Goal: Transaction & Acquisition: Purchase product/service

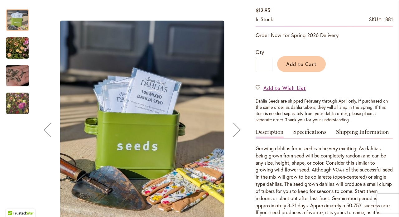
scroll to position [117, 0]
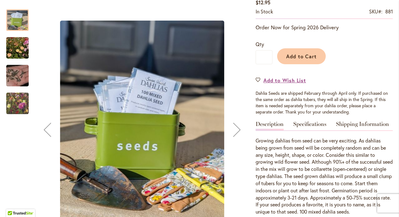
click at [21, 51] on img "Swan Island Dahlias - Dahlia Seedlings" at bounding box center [17, 48] width 45 height 30
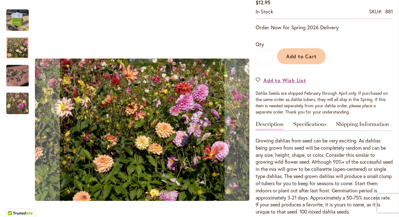
click at [21, 98] on img "Swan Island Dahlias - Dahlia Seedlings" at bounding box center [17, 103] width 45 height 38
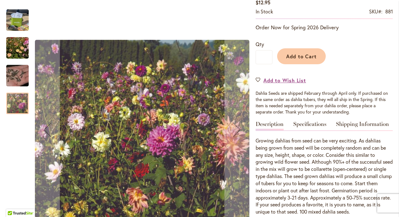
click at [21, 81] on img "Swan Island Dahlias - Dahlia Seed" at bounding box center [17, 76] width 45 height 30
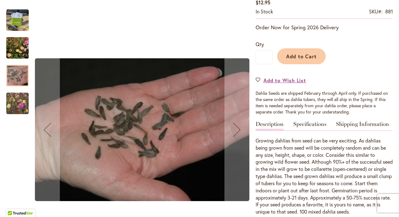
click at [15, 107] on img "Swan Island Dahlias - Dahlia Seedlings" at bounding box center [17, 103] width 45 height 38
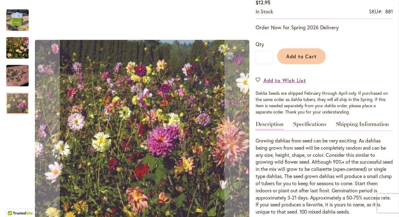
click at [21, 47] on img "Swan Island Dahlias - Dahlia Seedlings" at bounding box center [17, 48] width 45 height 30
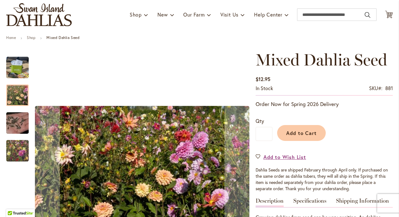
scroll to position [39, 0]
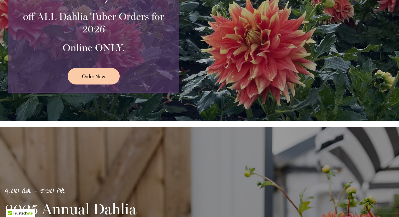
scroll to position [224, 0]
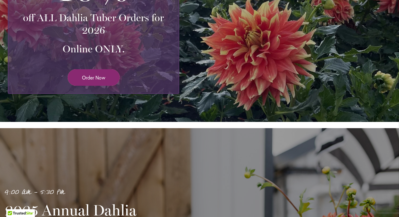
click at [111, 74] on link "Order Now" at bounding box center [94, 77] width 52 height 17
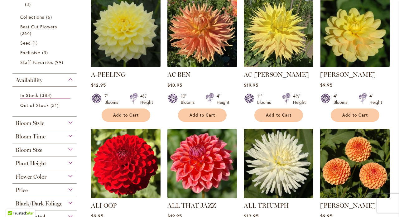
scroll to position [123, 0]
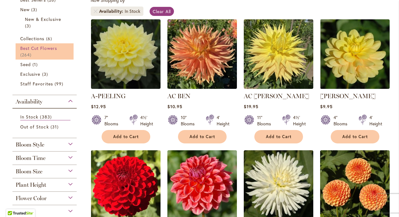
click at [45, 50] on span "Best Cut Flowers" at bounding box center [38, 48] width 37 height 6
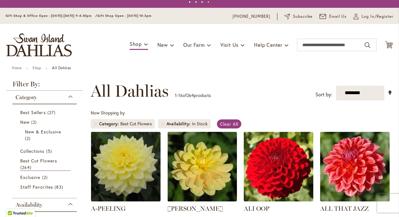
scroll to position [7, 0]
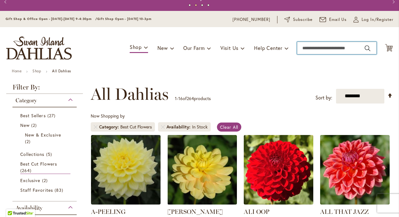
click at [320, 48] on input "Search" at bounding box center [336, 48] width 79 height 12
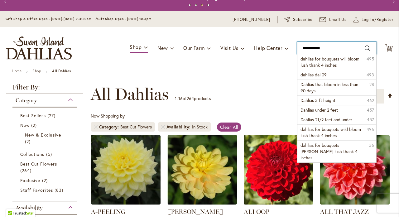
type input "**********"
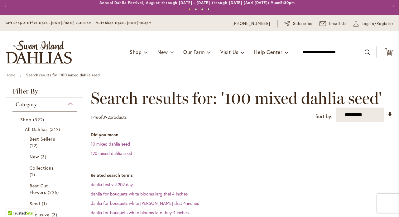
scroll to position [4, 0]
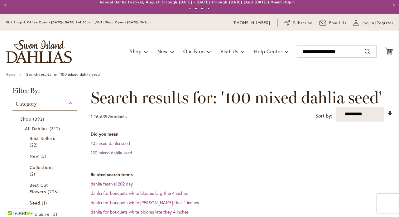
click at [121, 151] on link "120 mixed dahlia seed" at bounding box center [111, 152] width 41 height 6
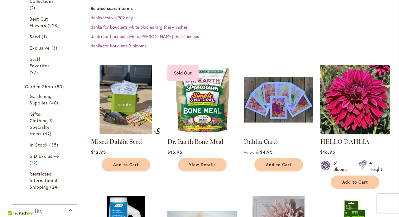
scroll to position [191, 0]
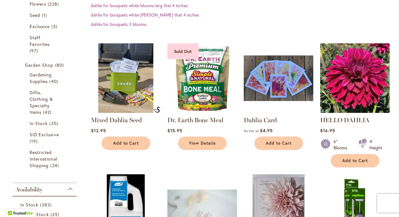
click at [124, 83] on img at bounding box center [125, 77] width 73 height 73
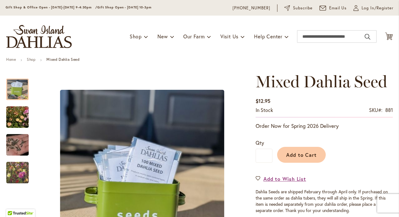
scroll to position [8, 0]
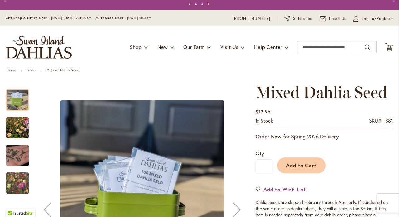
click at [21, 124] on img "Swan Island Dahlias - Dahlia Seedlings" at bounding box center [17, 128] width 45 height 30
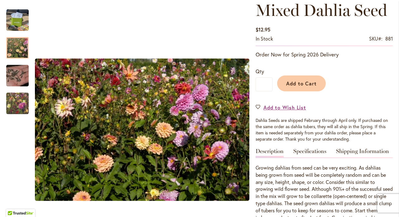
scroll to position [90, 0]
click at [310, 84] on span "Add to Cart" at bounding box center [301, 83] width 31 height 7
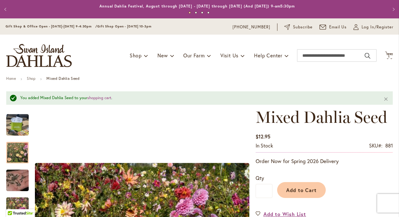
scroll to position [0, 0]
click at [386, 57] on span "1 1 items" at bounding box center [388, 56] width 6 height 3
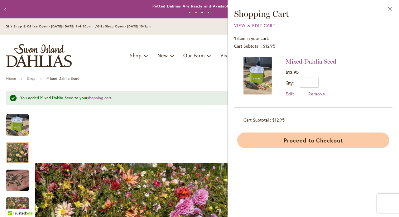
click at [347, 144] on button "Proceed to Checkout" at bounding box center [313, 140] width 152 height 16
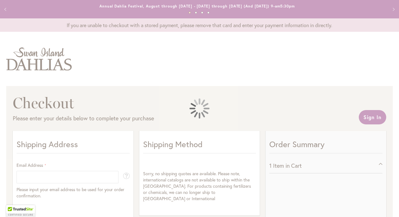
select select "**"
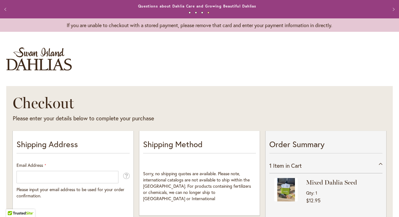
click at [6, 8] on button "Previous" at bounding box center [6, 9] width 12 height 12
click at [6, 9] on button "Previous" at bounding box center [6, 9] width 12 height 12
click at [173, 5] on link "Potted Dahlias Are Ready and Available Now!" at bounding box center [197, 6] width 90 height 5
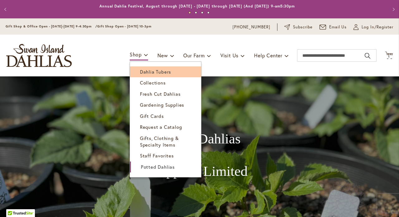
click at [140, 74] on span "Dahlia Tubers" at bounding box center [155, 71] width 31 height 6
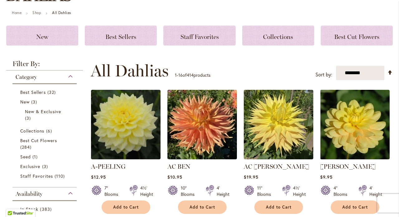
scroll to position [67, 0]
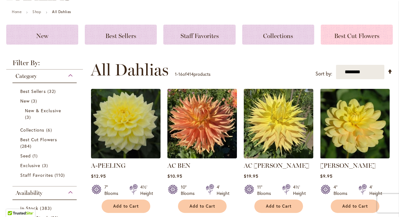
click at [342, 34] on span "Best Cut Flowers" at bounding box center [356, 35] width 45 height 7
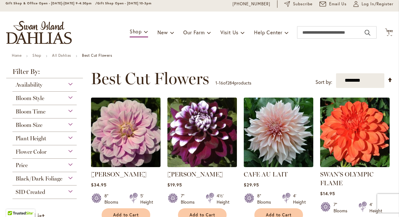
scroll to position [23, 0]
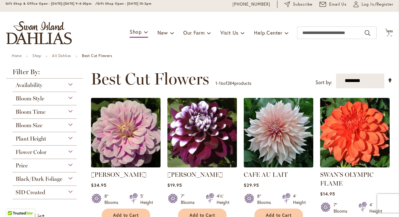
click at [66, 149] on div "Flower Color" at bounding box center [44, 150] width 64 height 10
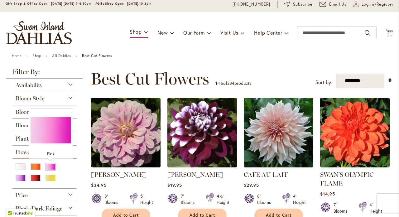
click at [48, 167] on div "Pink" at bounding box center [50, 166] width 10 height 7
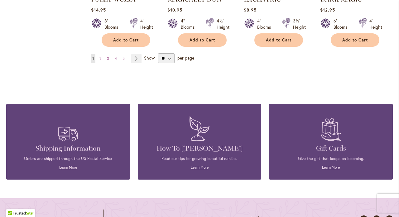
scroll to position [629, 0]
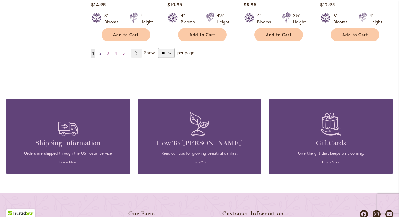
click at [101, 49] on link "Page 2" at bounding box center [100, 53] width 5 height 9
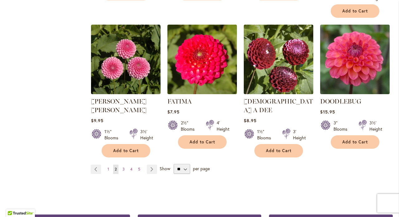
scroll to position [527, 0]
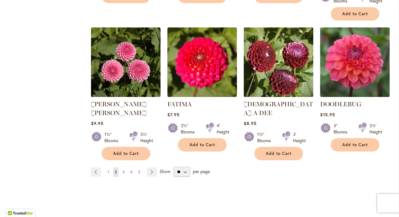
click at [124, 167] on link "Page 3" at bounding box center [123, 171] width 5 height 9
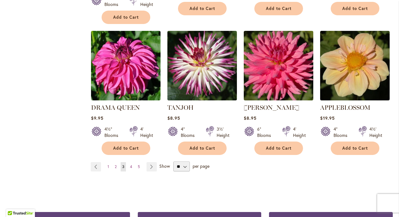
scroll to position [524, 0]
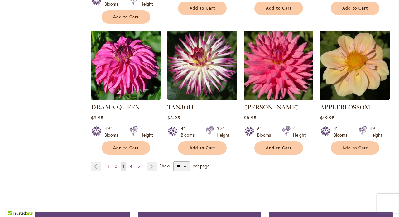
click at [130, 164] on span "4" at bounding box center [131, 166] width 2 height 5
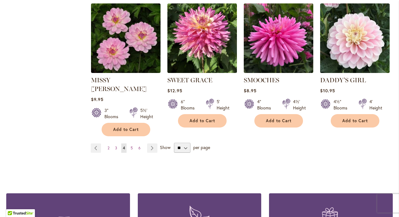
scroll to position [543, 0]
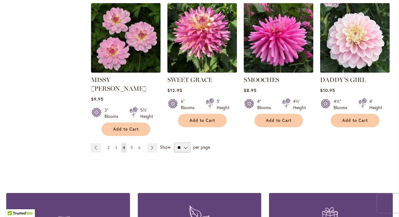
click at [131, 145] on span "5" at bounding box center [131, 147] width 2 height 5
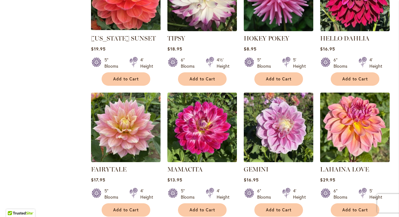
scroll to position [485, 0]
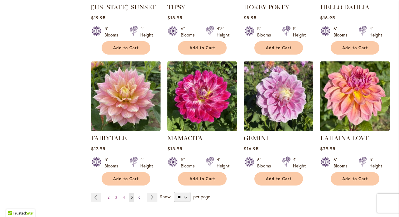
click at [139, 195] on span "6" at bounding box center [139, 197] width 2 height 5
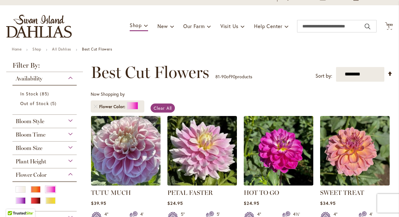
scroll to position [32, 0]
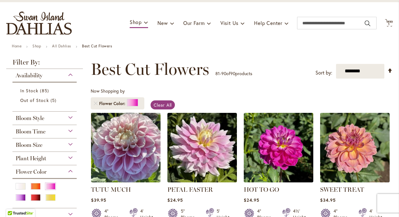
click at [135, 146] on img at bounding box center [125, 147] width 73 height 73
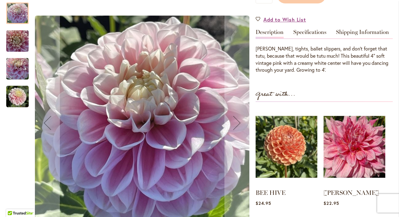
scroll to position [178, 0]
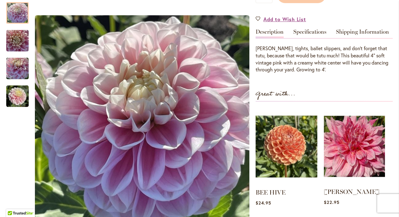
click at [355, 144] on img at bounding box center [353, 146] width 61 height 76
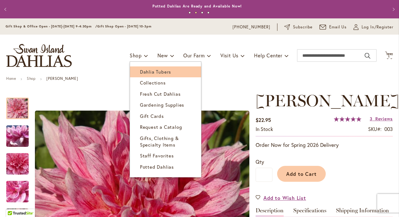
click at [140, 68] on span "Dahlia Tubers" at bounding box center [155, 71] width 31 height 6
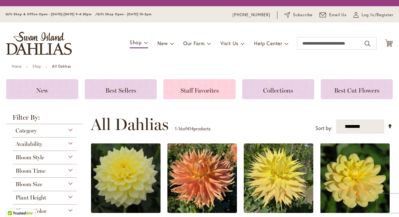
click at [175, 93] on div "Staff Favorites" at bounding box center [199, 89] width 72 height 20
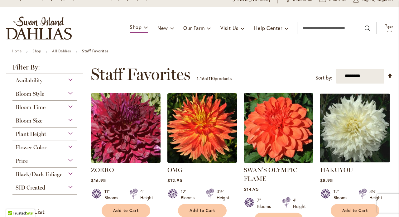
scroll to position [37, 0]
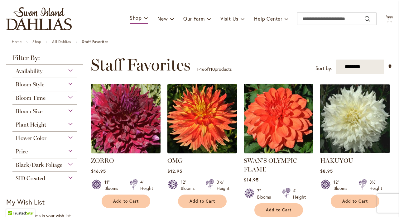
click at [68, 112] on div "Bloom Size" at bounding box center [44, 110] width 64 height 10
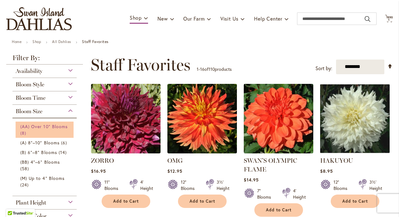
click at [61, 124] on span "(AA) Over 10" Blooms" at bounding box center [43, 126] width 47 height 6
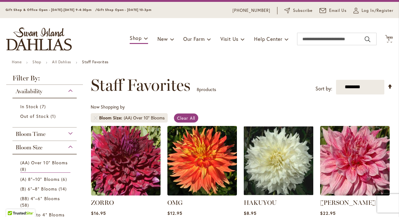
scroll to position [16, 0]
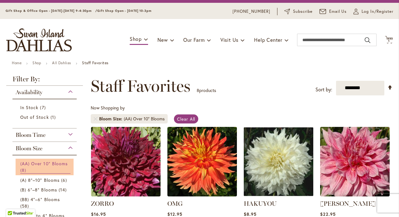
click at [52, 160] on span "(AA) Over 10" Blooms" at bounding box center [43, 163] width 47 height 6
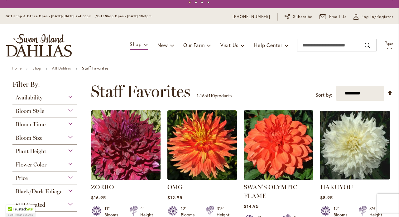
scroll to position [11, 0]
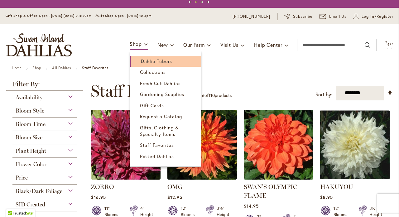
click at [132, 58] on link "Dahlia Tubers" at bounding box center [165, 61] width 71 height 11
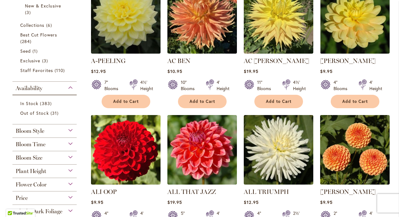
scroll to position [173, 0]
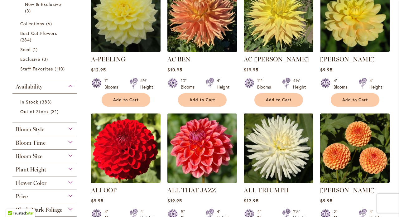
click at [40, 153] on span "Bloom Size" at bounding box center [29, 156] width 27 height 7
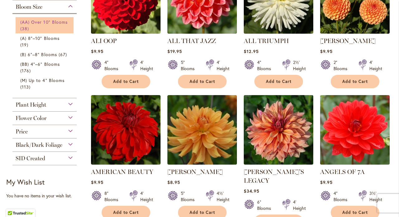
click at [41, 31] on link "(AA) Over 10" Blooms 38 items" at bounding box center [45, 25] width 50 height 13
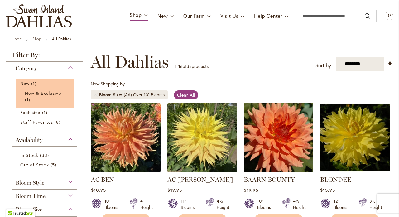
scroll to position [50, 0]
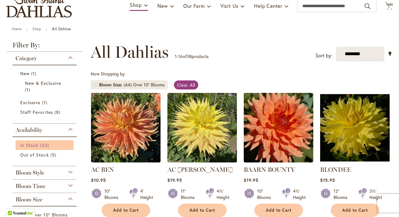
click at [63, 144] on link "In Stock 33 items" at bounding box center [45, 145] width 50 height 7
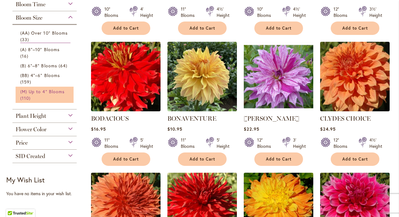
scroll to position [239, 0]
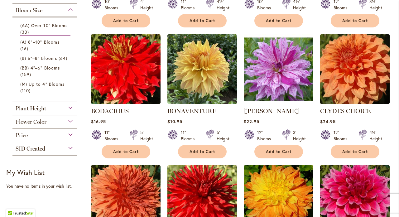
click at [50, 110] on div "Plant Height" at bounding box center [44, 107] width 64 height 10
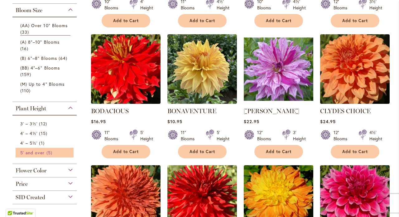
click at [51, 152] on span "5 items" at bounding box center [49, 152] width 7 height 7
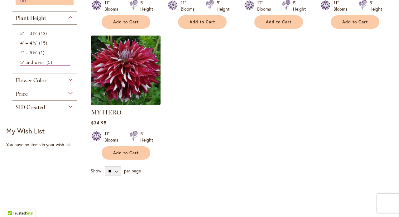
scroll to position [240, 0]
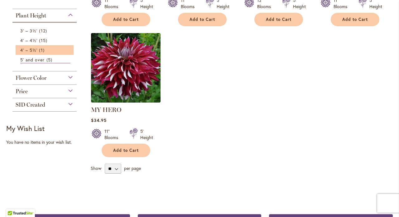
click at [46, 54] on li "4' – 5½' 1 item" at bounding box center [45, 50] width 58 height 10
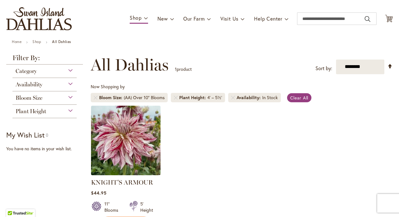
scroll to position [69, 0]
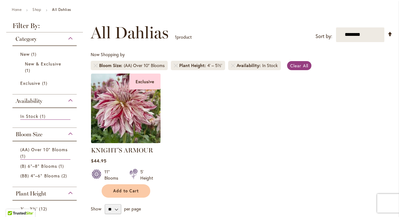
click at [78, 145] on div "Category New 1 item New & Exclusive 1 item Exclusive 1 item" at bounding box center [44, 140] width 77 height 217
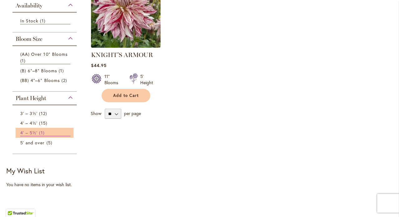
scroll to position [164, 0]
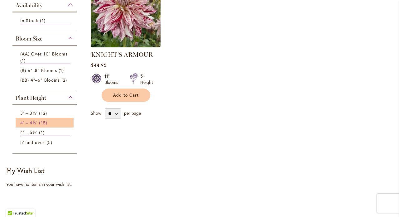
click at [51, 122] on link "4' – 4½' 15 items" at bounding box center [45, 122] width 50 height 7
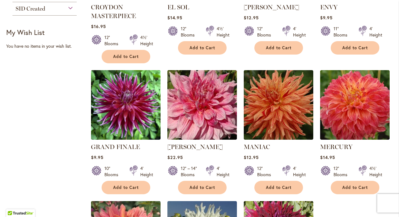
scroll to position [317, 0]
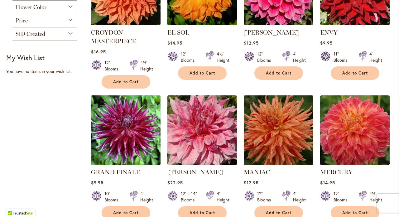
click at [150, 149] on img at bounding box center [125, 129] width 73 height 73
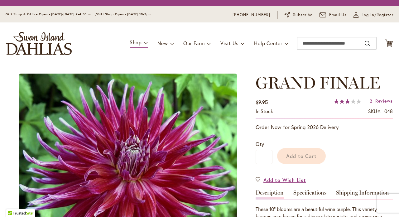
scroll to position [60, 0]
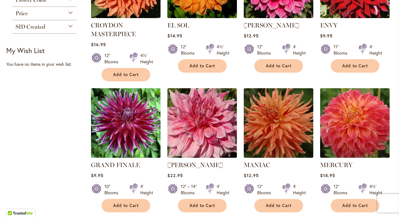
scroll to position [333, 0]
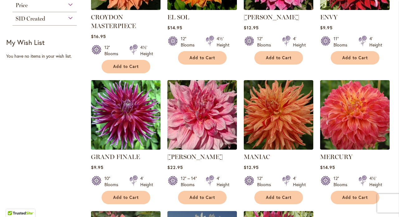
click at [117, 87] on img at bounding box center [125, 114] width 73 height 73
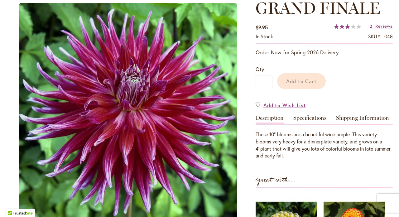
scroll to position [86, 0]
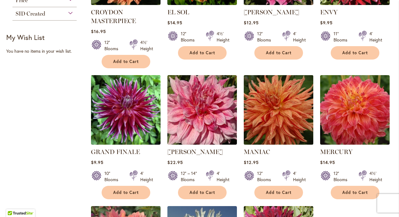
scroll to position [336, 0]
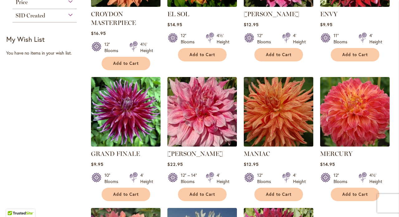
click at [287, 100] on img at bounding box center [278, 111] width 73 height 73
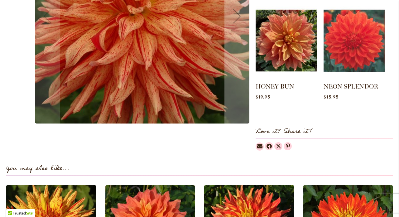
scroll to position [292, 0]
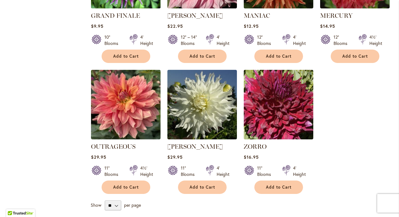
scroll to position [474, 0]
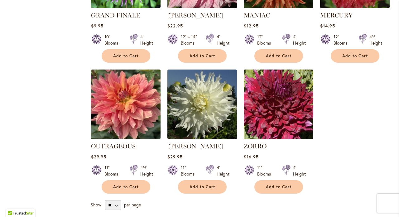
click at [143, 108] on img at bounding box center [125, 104] width 73 height 73
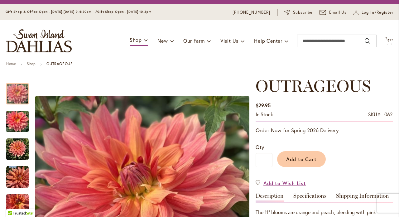
scroll to position [13, 0]
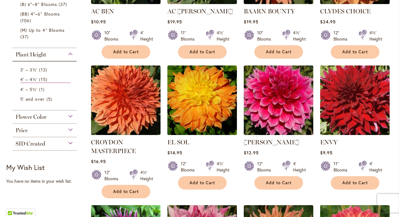
scroll to position [138, 0]
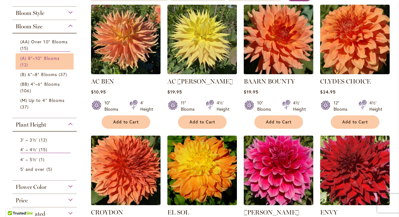
click at [38, 58] on span "(A) 8"–10" Blooms" at bounding box center [39, 58] width 39 height 6
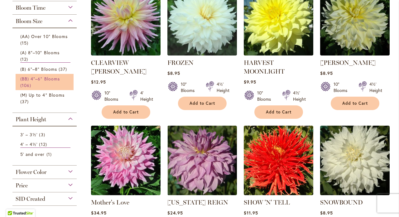
scroll to position [153, 0]
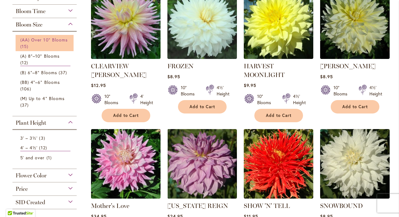
click at [56, 41] on span "(AA) Over 10" Blooms" at bounding box center [43, 40] width 47 height 6
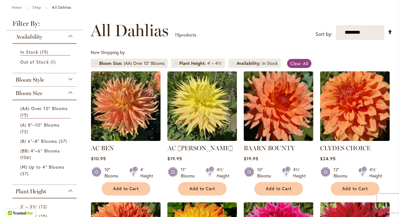
scroll to position [72, 0]
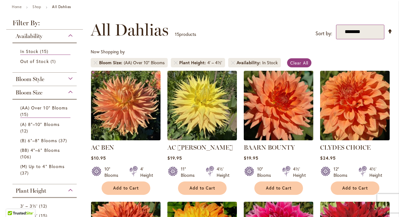
select select "*****"
click at [389, 32] on link "Set Descending Direction" at bounding box center [389, 31] width 5 height 7
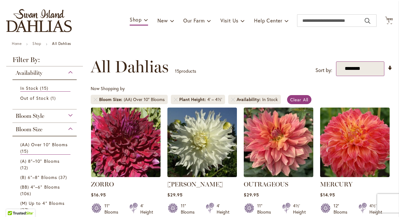
scroll to position [38, 0]
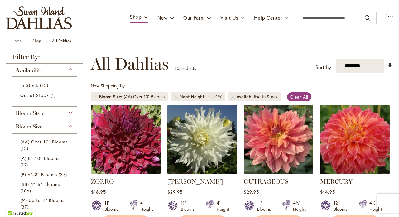
click at [390, 64] on link "Set Ascending Direction" at bounding box center [389, 65] width 5 height 7
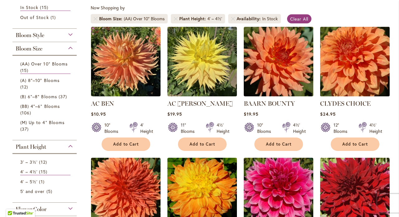
scroll to position [100, 0]
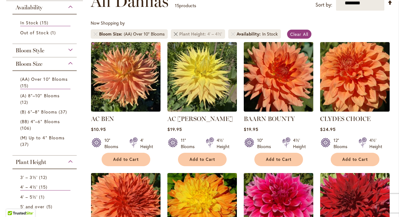
click at [174, 33] on link "Remove Plant Height 4' – 4½'" at bounding box center [176, 34] width 4 height 4
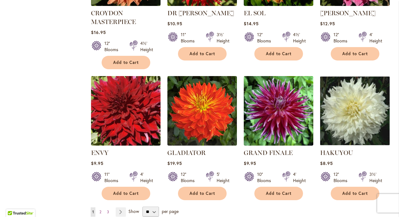
scroll to position [468, 0]
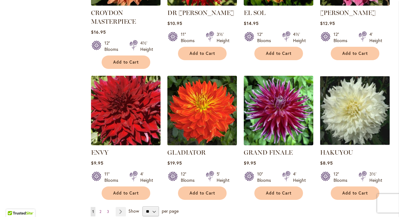
click at [191, 78] on img at bounding box center [201, 110] width 73 height 73
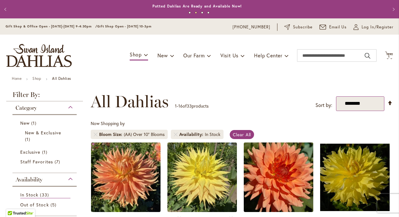
select select "*****"
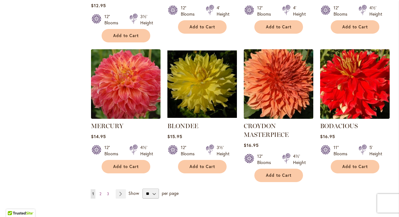
scroll to position [497, 0]
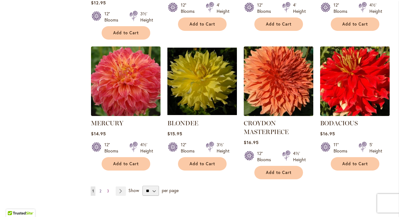
click at [99, 188] on span "2" at bounding box center [100, 190] width 2 height 5
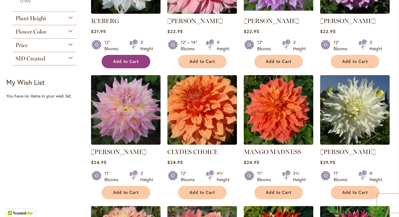
scroll to position [330, 0]
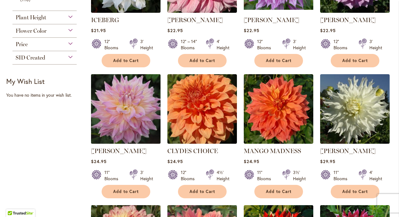
click at [117, 108] on img at bounding box center [125, 108] width 73 height 73
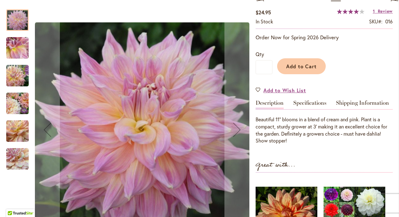
scroll to position [90, 0]
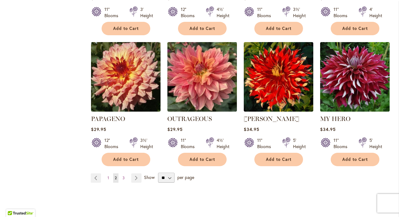
scroll to position [493, 0]
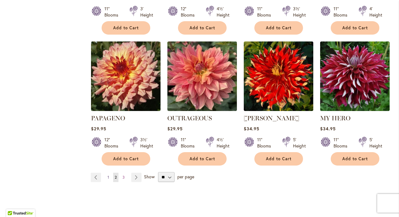
click at [108, 176] on span "1" at bounding box center [108, 177] width 2 height 5
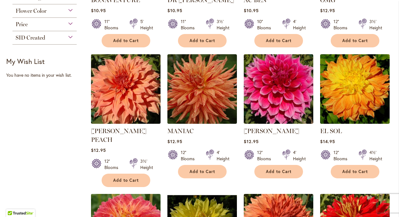
scroll to position [350, 0]
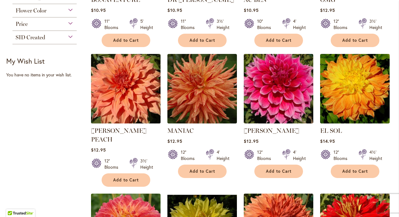
click at [120, 103] on img at bounding box center [125, 88] width 73 height 73
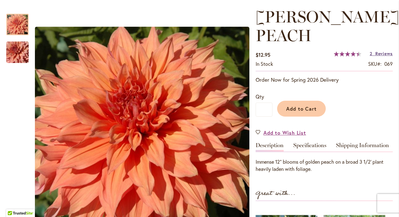
click at [376, 53] on span "Reviews" at bounding box center [383, 53] width 17 height 6
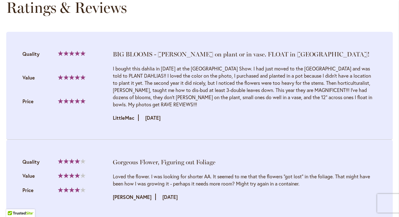
scroll to position [658, 0]
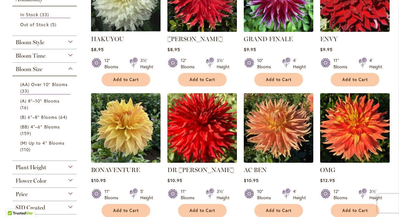
scroll to position [201, 0]
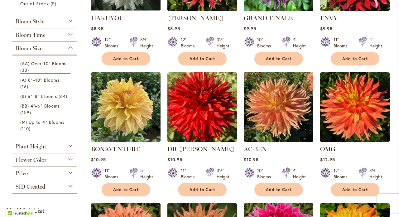
click at [37, 149] on div "Plant Height 3' – 3½' 12 items 4' – 4½' 15 items 4' – 5½' 1 item 5' and over 5" at bounding box center [44, 146] width 64 height 13
click at [35, 147] on span "Plant Height" at bounding box center [31, 146] width 31 height 7
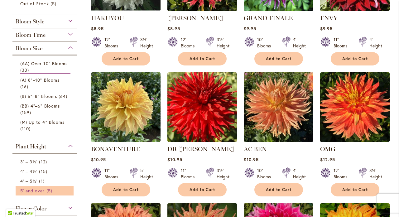
click at [39, 187] on span "5' and over" at bounding box center [32, 190] width 25 height 6
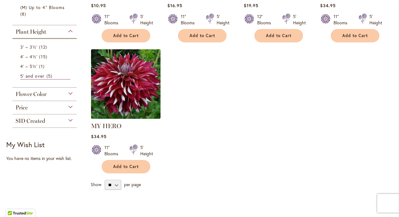
scroll to position [224, 0]
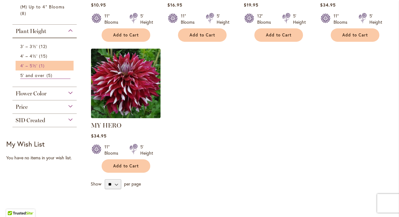
click at [37, 65] on link "4' – 5½' 1 item" at bounding box center [45, 65] width 50 height 7
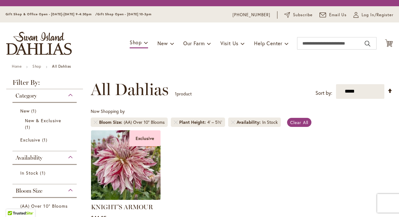
scroll to position [116, 0]
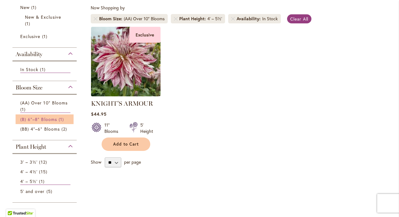
click at [48, 120] on span "(B) 6"–8" Blooms" at bounding box center [38, 119] width 37 height 6
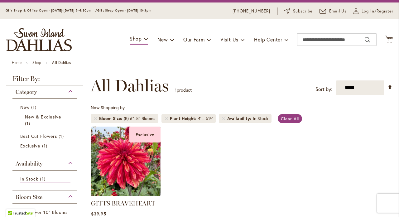
scroll to position [15, 0]
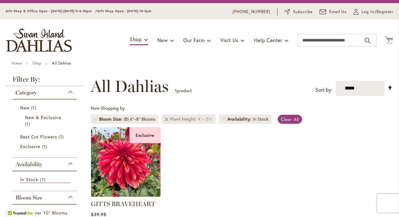
click at [165, 119] on link "Remove Plant Height 4' – 5½'" at bounding box center [166, 119] width 4 height 4
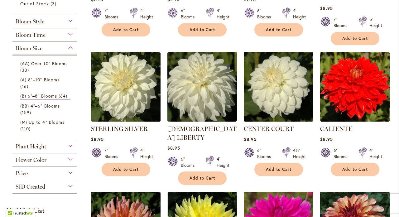
click at [55, 145] on div "Plant Height" at bounding box center [44, 145] width 64 height 10
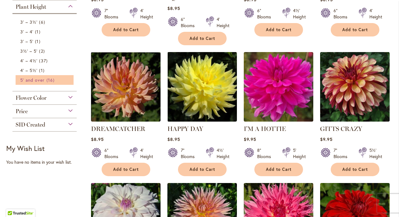
click at [44, 82] on link "5' and over 16 items" at bounding box center [45, 80] width 50 height 7
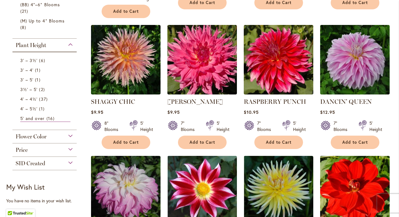
scroll to position [248, 0]
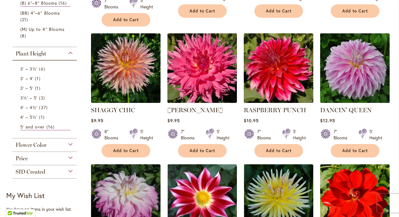
click at [352, 72] on img at bounding box center [354, 67] width 73 height 73
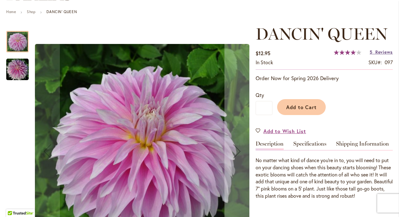
click at [383, 52] on span "Reviews" at bounding box center [383, 52] width 17 height 6
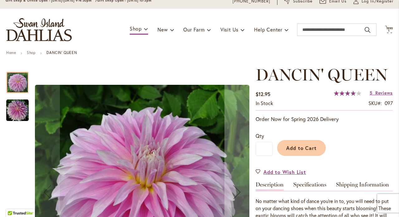
scroll to position [18, 0]
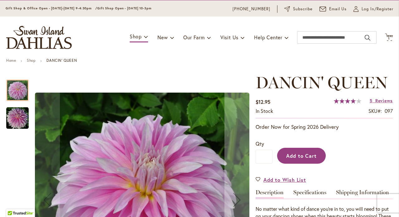
click at [303, 156] on span "Add to Cart" at bounding box center [301, 155] width 31 height 7
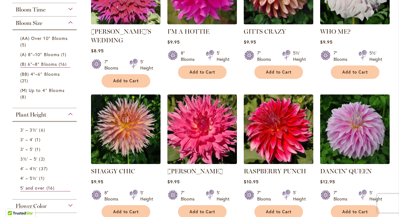
scroll to position [189, 0]
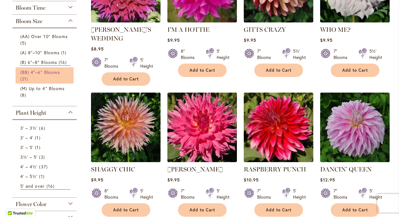
click at [52, 74] on link "(BB) 4"–6" Blooms 21 items" at bounding box center [45, 75] width 50 height 13
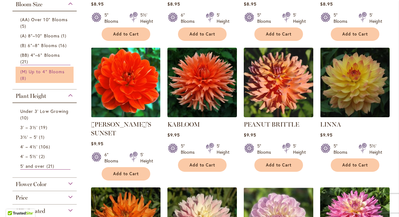
scroll to position [225, 0]
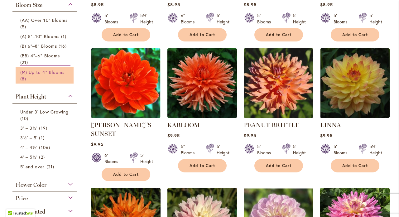
click at [51, 73] on span "(M) Up to 4" Blooms" at bounding box center [42, 72] width 44 height 6
click at [57, 93] on div "Plant Height" at bounding box center [44, 95] width 64 height 10
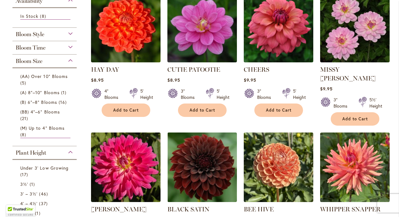
scroll to position [150, 0]
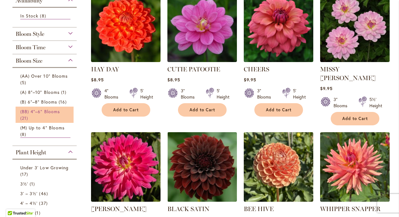
click at [45, 111] on span "(BB) 4"–6" Blooms" at bounding box center [40, 111] width 40 height 6
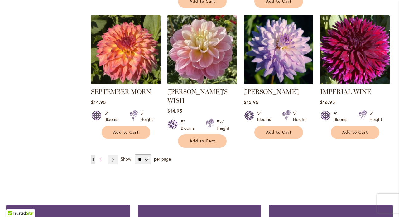
scroll to position [537, 0]
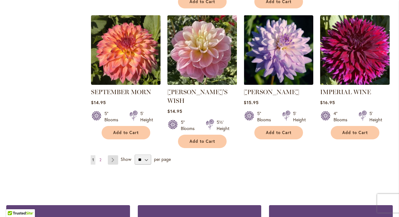
click at [115, 155] on link "Page Next" at bounding box center [113, 159] width 10 height 9
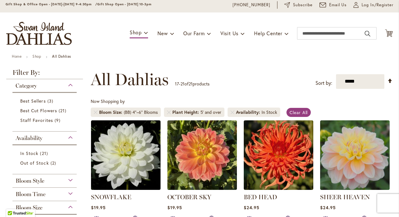
scroll to position [24, 0]
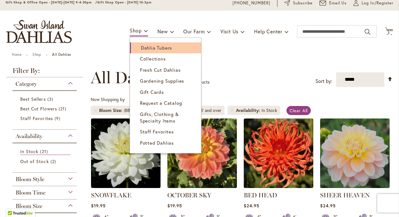
click at [141, 49] on span "Dahlia Tubers" at bounding box center [156, 48] width 31 height 6
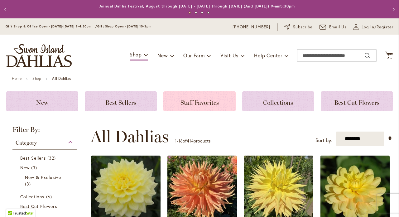
click at [183, 94] on div "Staff Favorites" at bounding box center [199, 101] width 72 height 20
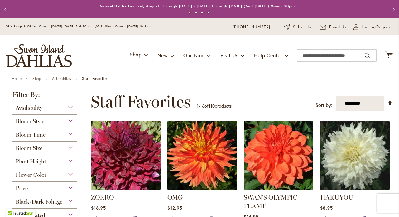
scroll to position [1, 0]
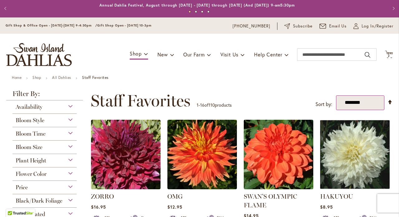
select select "*****"
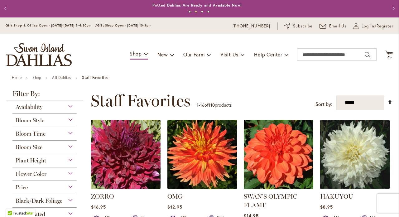
click at [389, 102] on link "Set Descending Direction" at bounding box center [389, 101] width 5 height 7
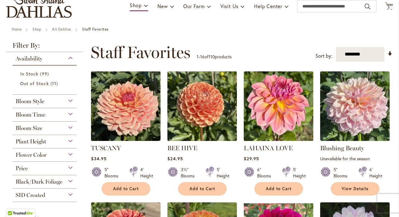
scroll to position [19, 0]
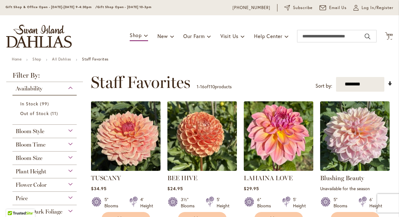
click at [391, 84] on link "Set Ascending Direction" at bounding box center [389, 83] width 5 height 7
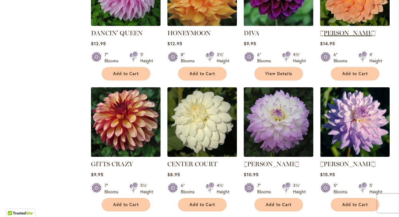
scroll to position [305, 0]
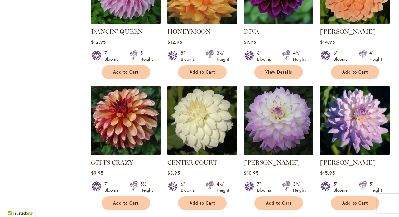
click at [277, 118] on img at bounding box center [278, 120] width 73 height 73
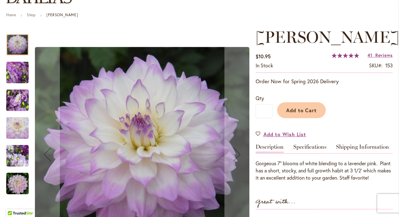
scroll to position [66, 0]
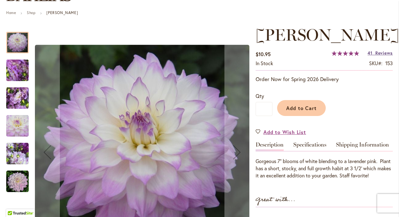
click at [375, 56] on span "Reviews" at bounding box center [383, 53] width 17 height 6
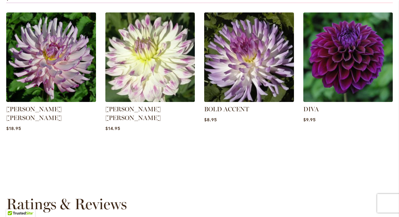
scroll to position [572, 0]
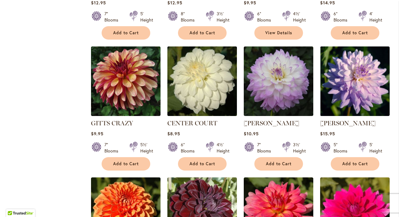
scroll to position [345, 0]
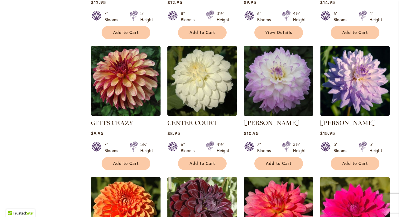
click at [274, 94] on img at bounding box center [278, 80] width 73 height 73
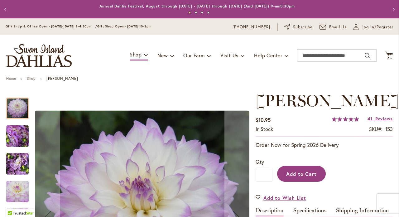
click at [291, 177] on span "Add to Cart" at bounding box center [301, 173] width 31 height 7
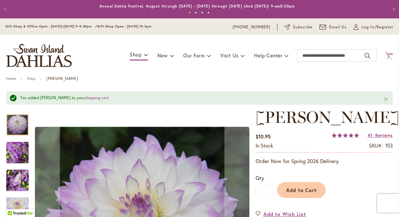
click at [387, 54] on span "3" at bounding box center [388, 56] width 2 height 4
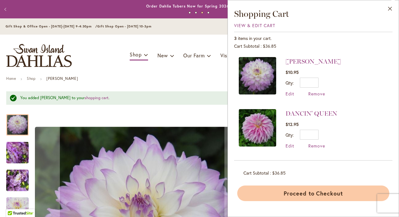
click at [331, 195] on button "Proceed to Checkout" at bounding box center [313, 193] width 152 height 16
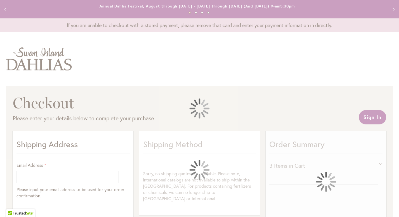
select select "**"
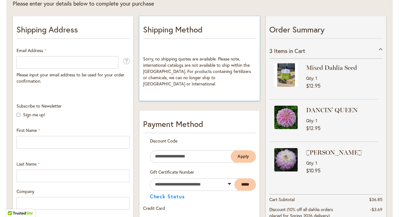
scroll to position [114, 0]
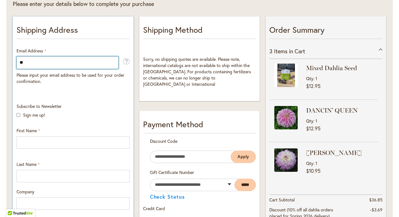
type input "*"
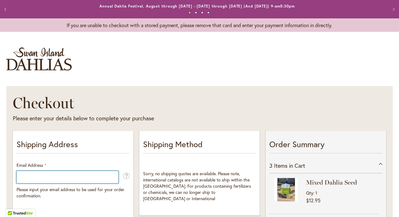
scroll to position [0, 0]
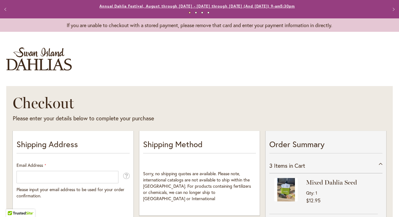
click at [203, 7] on link "Annual Dahlia Festival, August through [DATE] - [DATE] through [DATE] (And [DAT…" at bounding box center [196, 6] width 195 height 5
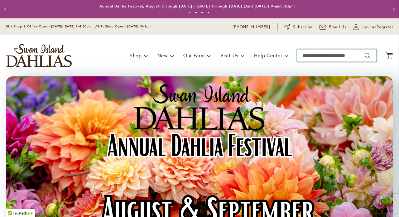
click at [304, 49] on input "Search" at bounding box center [336, 55] width 79 height 12
type input "*******"
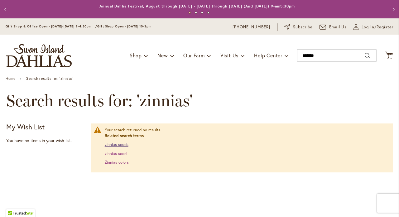
click at [122, 144] on link "zinnias seeds" at bounding box center [117, 144] width 24 height 5
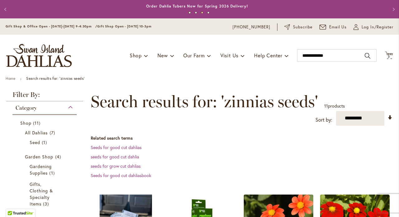
scroll to position [1, 0]
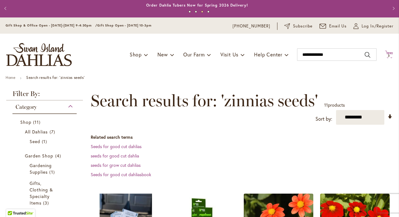
click at [387, 55] on span "3 3 items" at bounding box center [388, 55] width 6 height 3
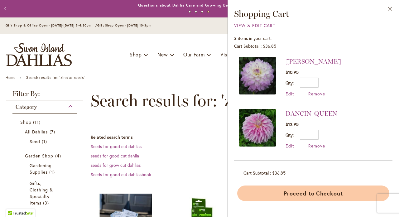
click at [312, 187] on button "Proceed to Checkout" at bounding box center [313, 193] width 152 height 16
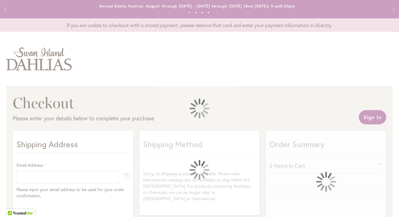
select select "**"
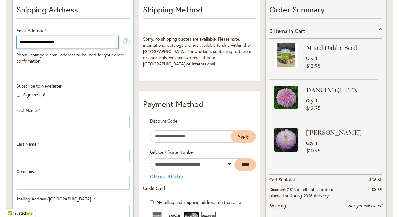
scroll to position [135, 0]
type input "**********"
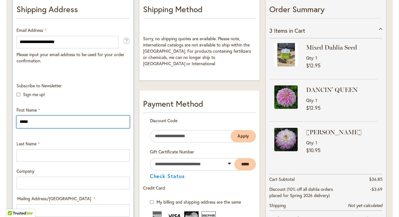
type input "*****"
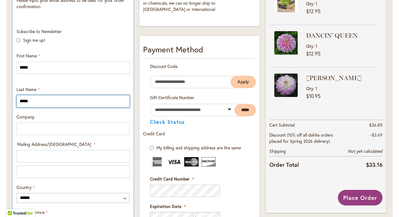
scroll to position [197, 0]
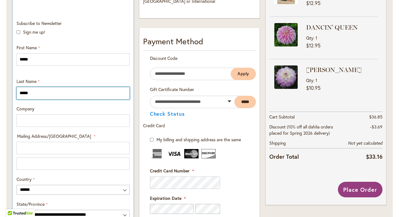
type input "*****"
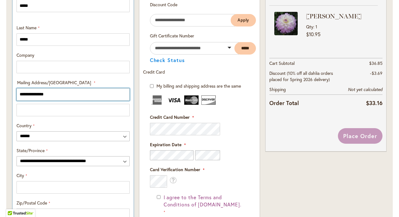
scroll to position [252, 0]
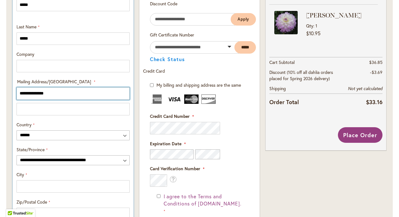
type input "**********"
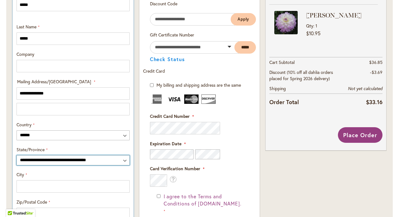
select select "**"
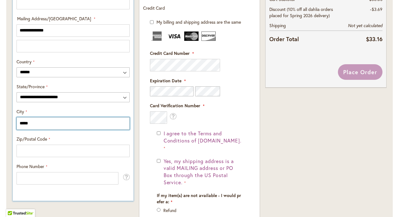
scroll to position [354, 0]
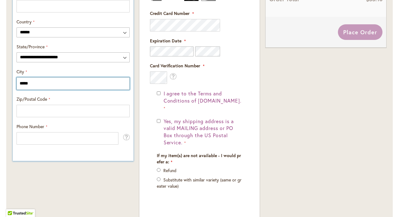
drag, startPoint x: 61, startPoint y: 87, endPoint x: 27, endPoint y: 83, distance: 34.2
click at [27, 83] on input "*****" at bounding box center [73, 83] width 113 height 12
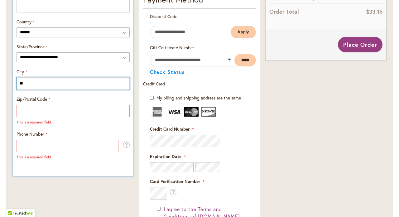
type input "*"
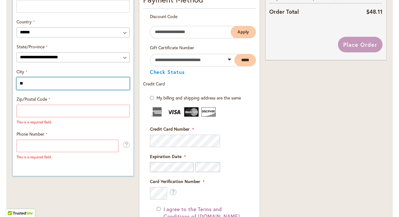
type input "*"
type input "*******"
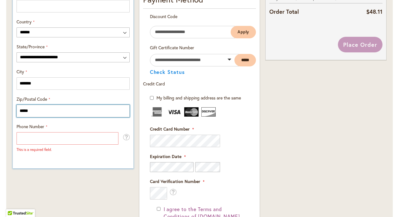
type input "*****"
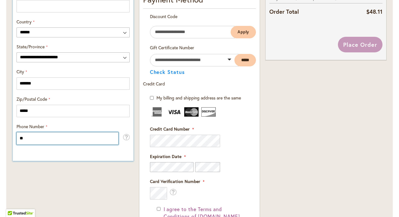
type input "*"
type input "**********"
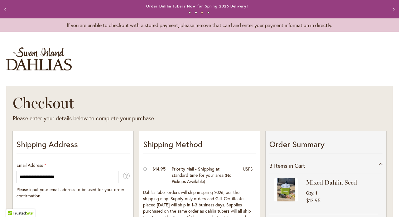
scroll to position [384, 0]
